Goal: Information Seeking & Learning: Learn about a topic

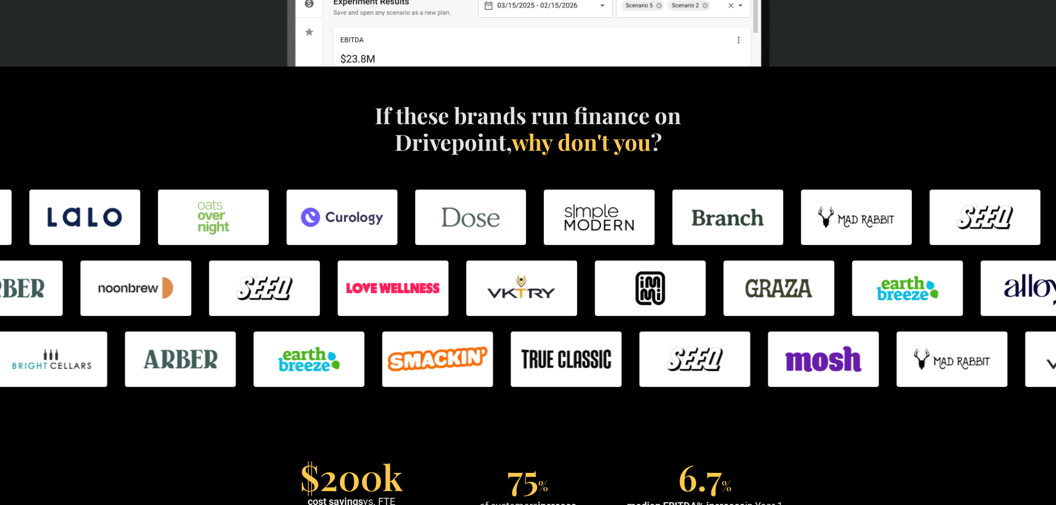
scroll to position [555, 0]
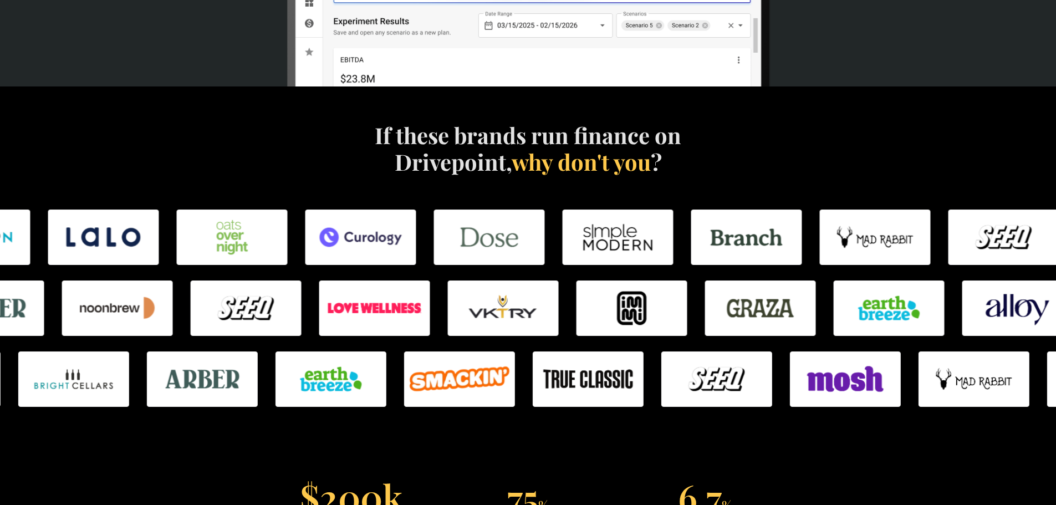
click at [864, 240] on img at bounding box center [875, 237] width 111 height 55
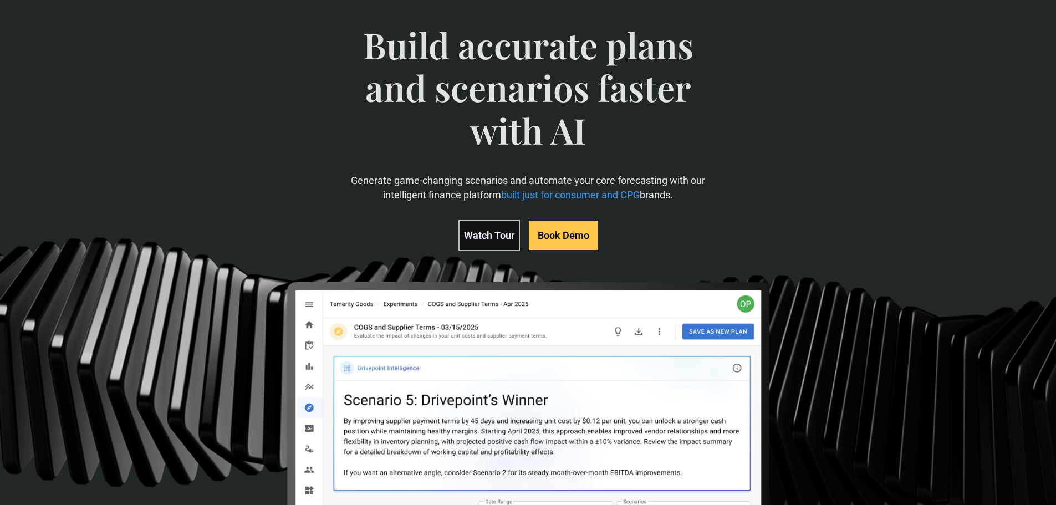
scroll to position [0, 0]
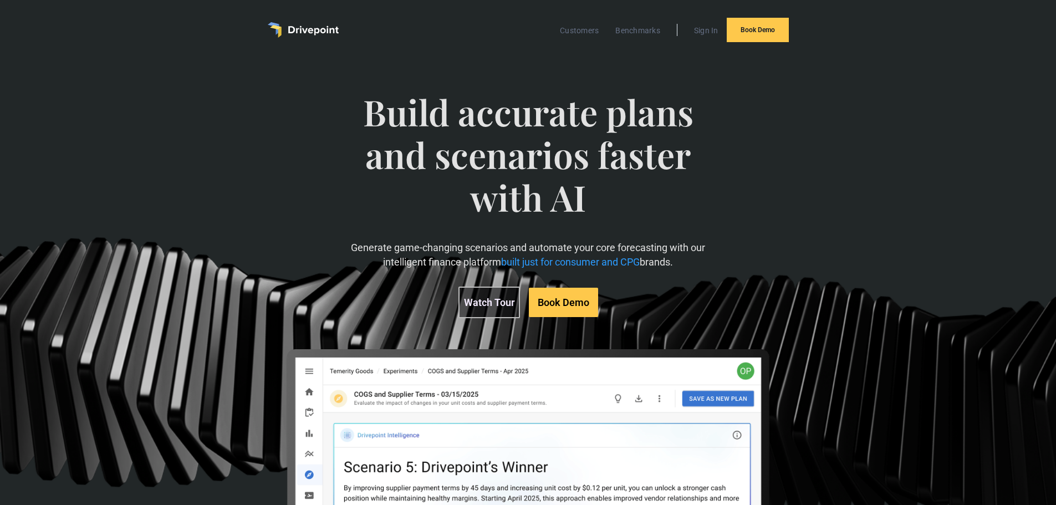
click at [510, 211] on span "Build accurate plans and scenarios faster with AI" at bounding box center [528, 166] width 364 height 150
click at [505, 212] on span "Build accurate plans and scenarios faster with AI" at bounding box center [528, 166] width 364 height 150
click at [530, 170] on span "Build accurate plans and scenarios faster with AI" at bounding box center [528, 166] width 364 height 150
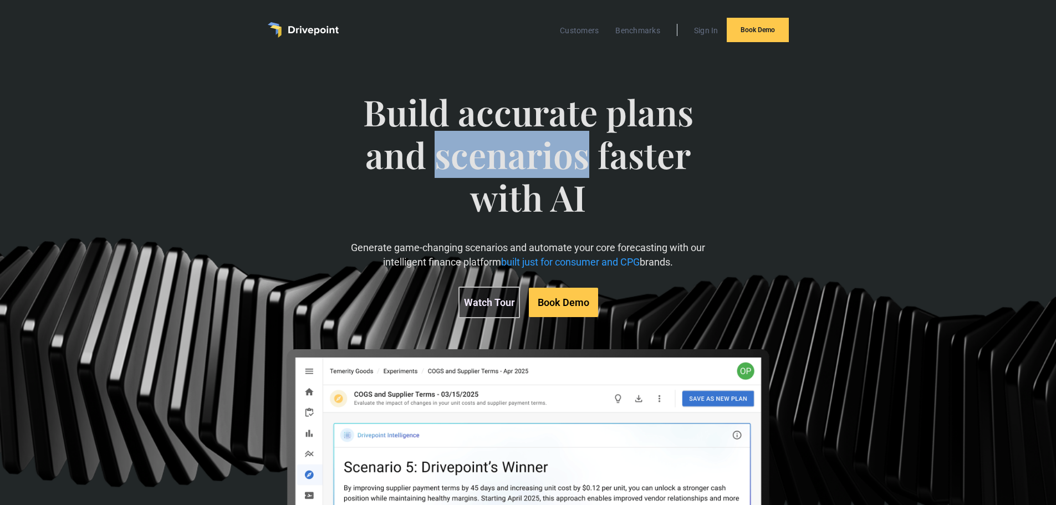
click at [527, 170] on span "Build accurate plans and scenarios faster with AI" at bounding box center [528, 166] width 364 height 150
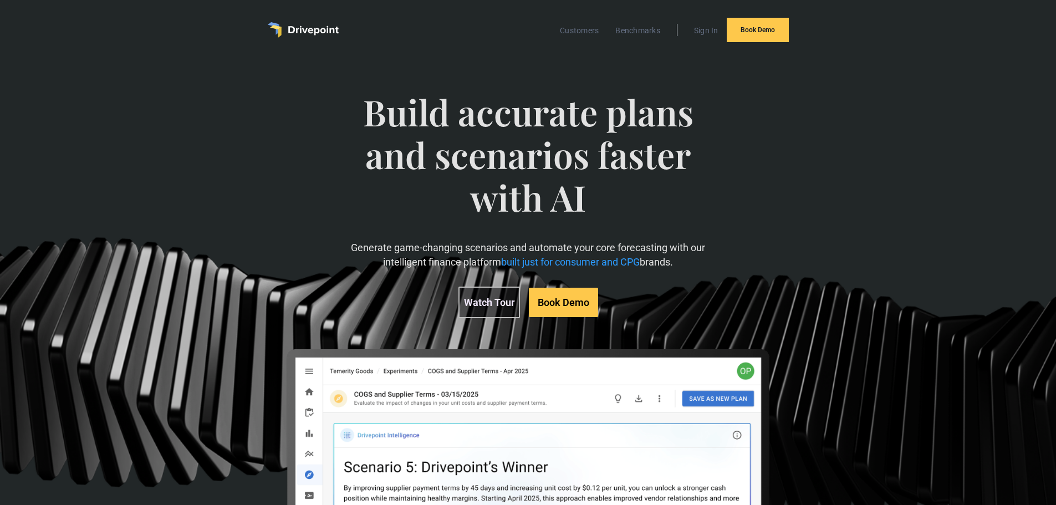
click at [544, 116] on span "Build accurate plans and scenarios faster with AI" at bounding box center [528, 166] width 364 height 150
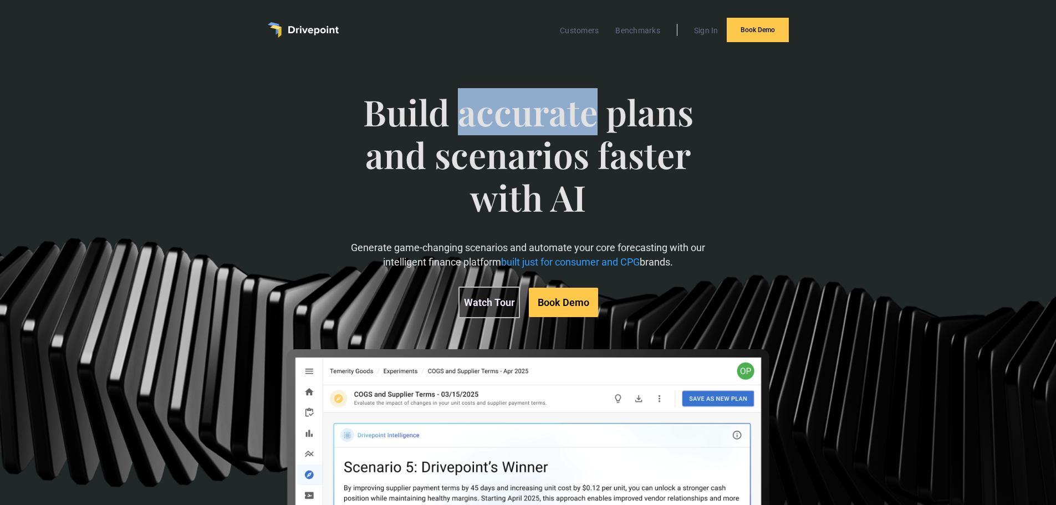
click at [543, 116] on span "Build accurate plans and scenarios faster with AI" at bounding box center [528, 166] width 364 height 150
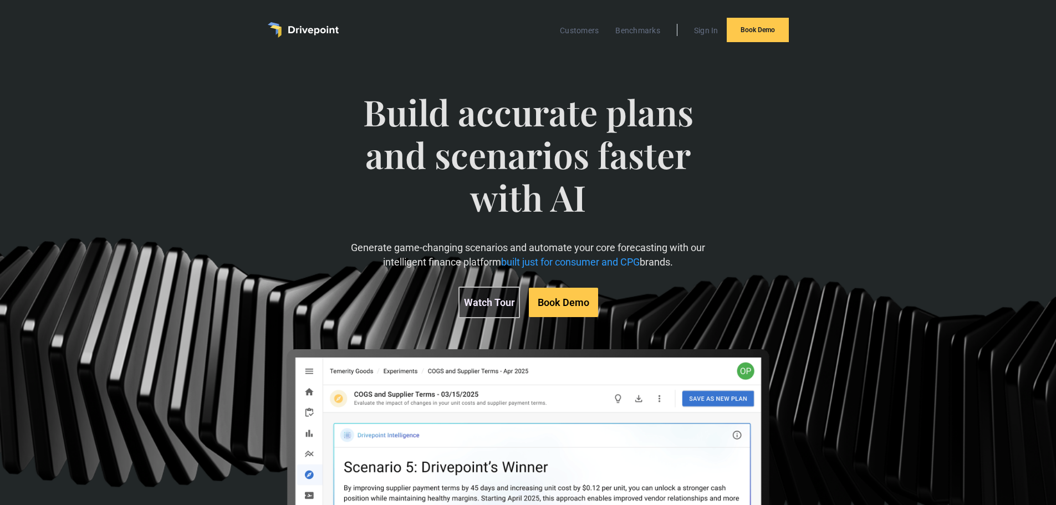
drag, startPoint x: 512, startPoint y: 152, endPoint x: 500, endPoint y: 157, distance: 12.7
click at [500, 157] on span "Build accurate plans and scenarios faster with AI" at bounding box center [528, 166] width 364 height 150
